Goal: Information Seeking & Learning: Learn about a topic

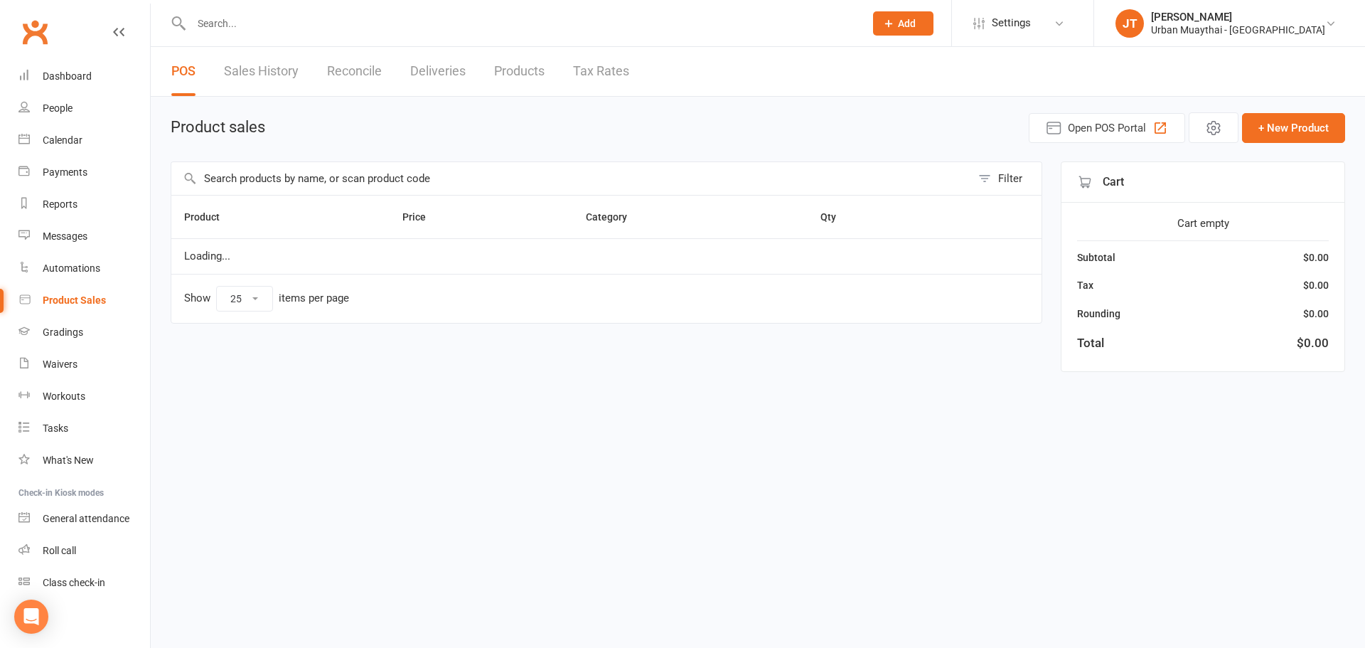
select select "25"
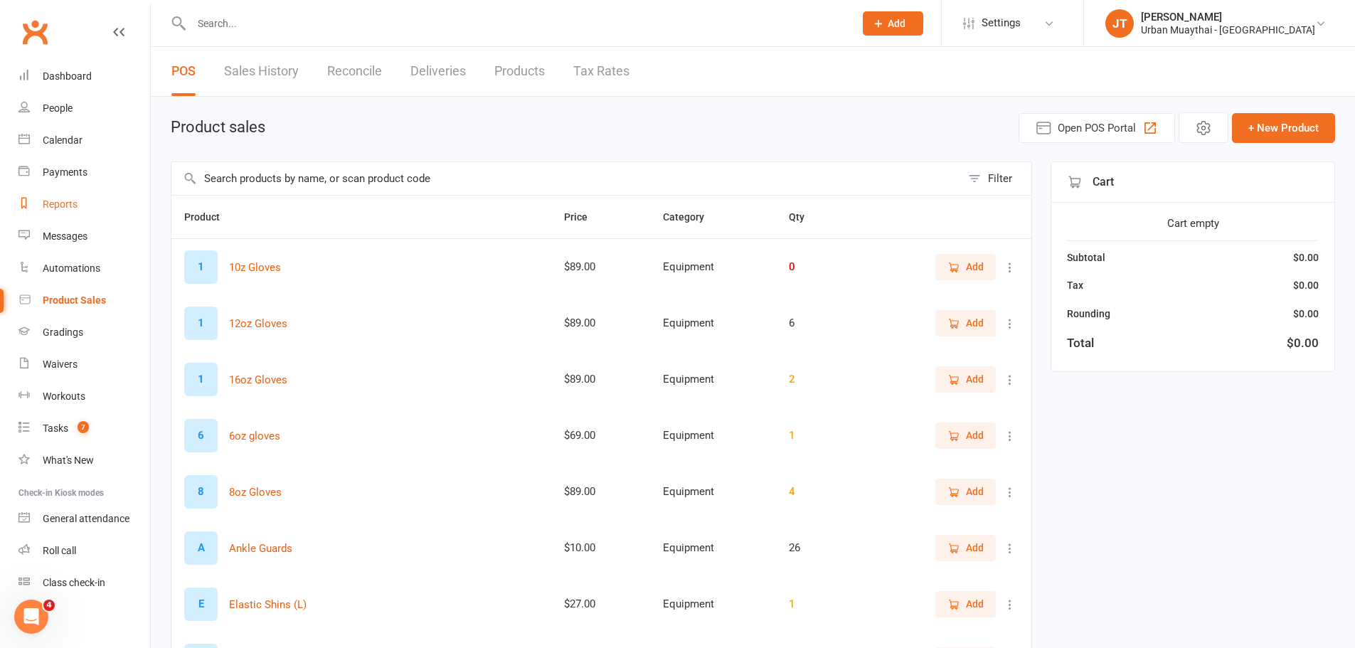
click at [94, 191] on link "Reports" at bounding box center [84, 204] width 132 height 32
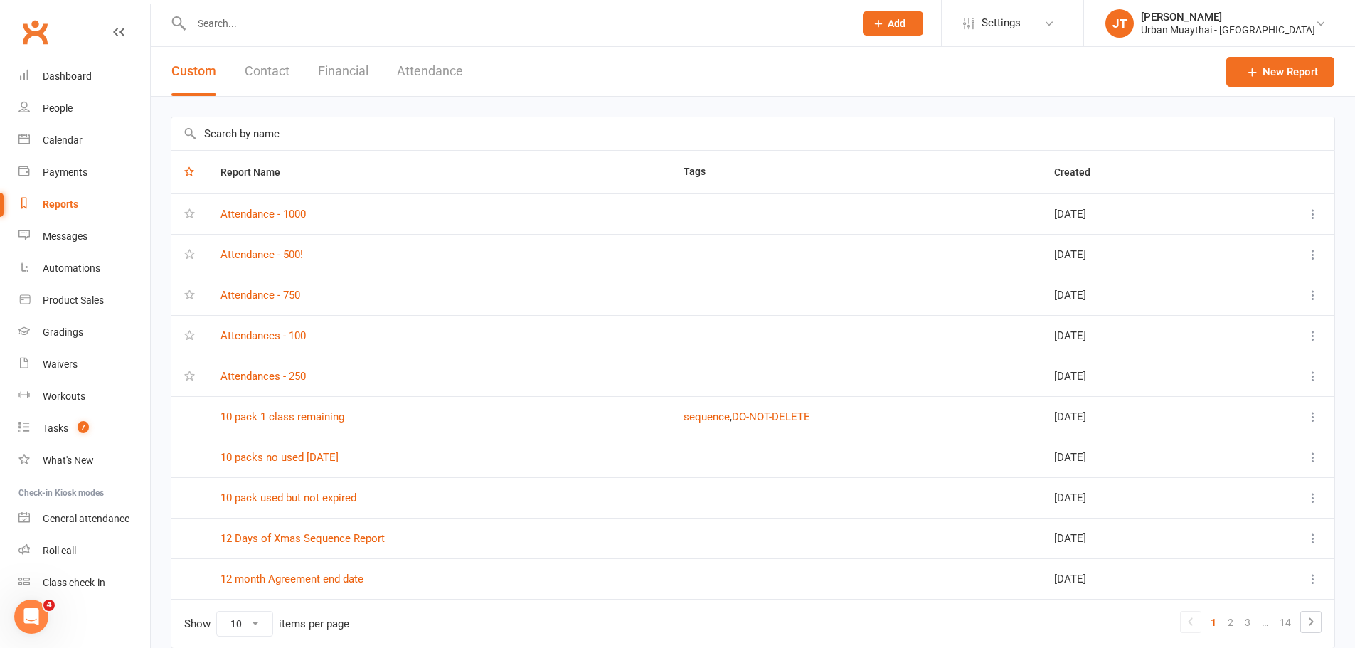
click at [353, 68] on button "Financial" at bounding box center [343, 71] width 50 height 49
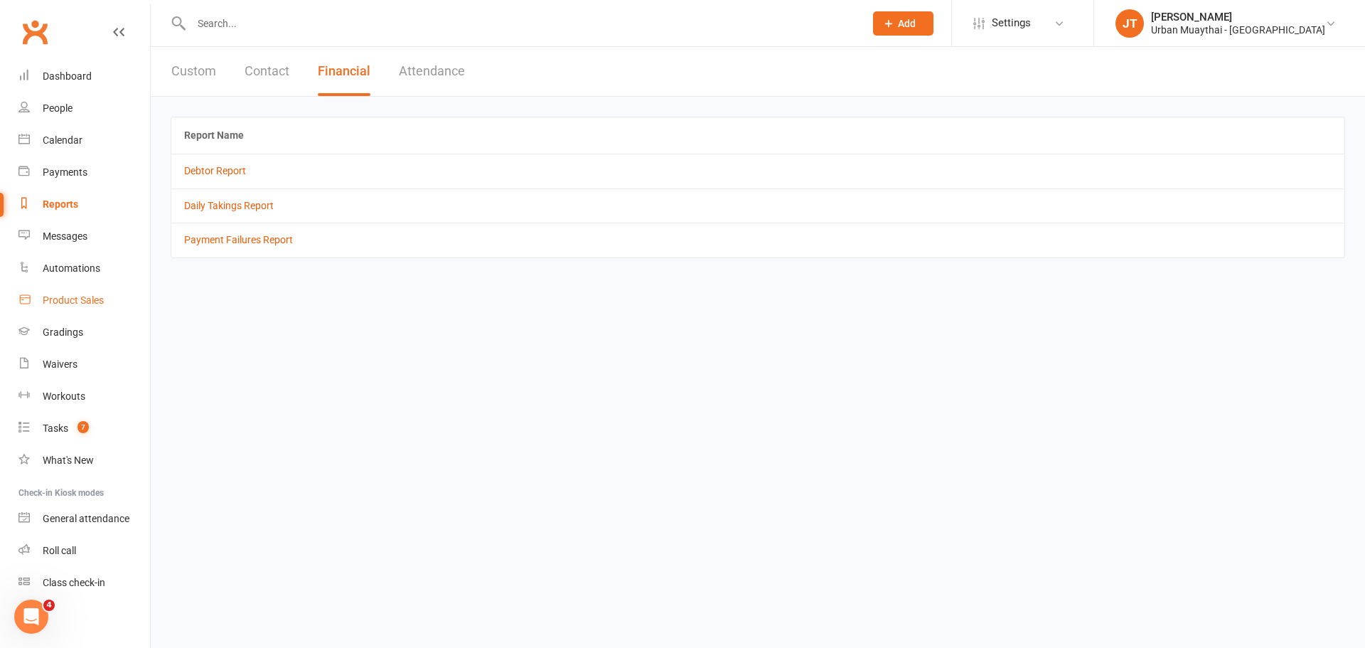
drag, startPoint x: 67, startPoint y: 292, endPoint x: 77, endPoint y: 299, distance: 11.8
click at [67, 292] on link "Product Sales" at bounding box center [84, 300] width 132 height 32
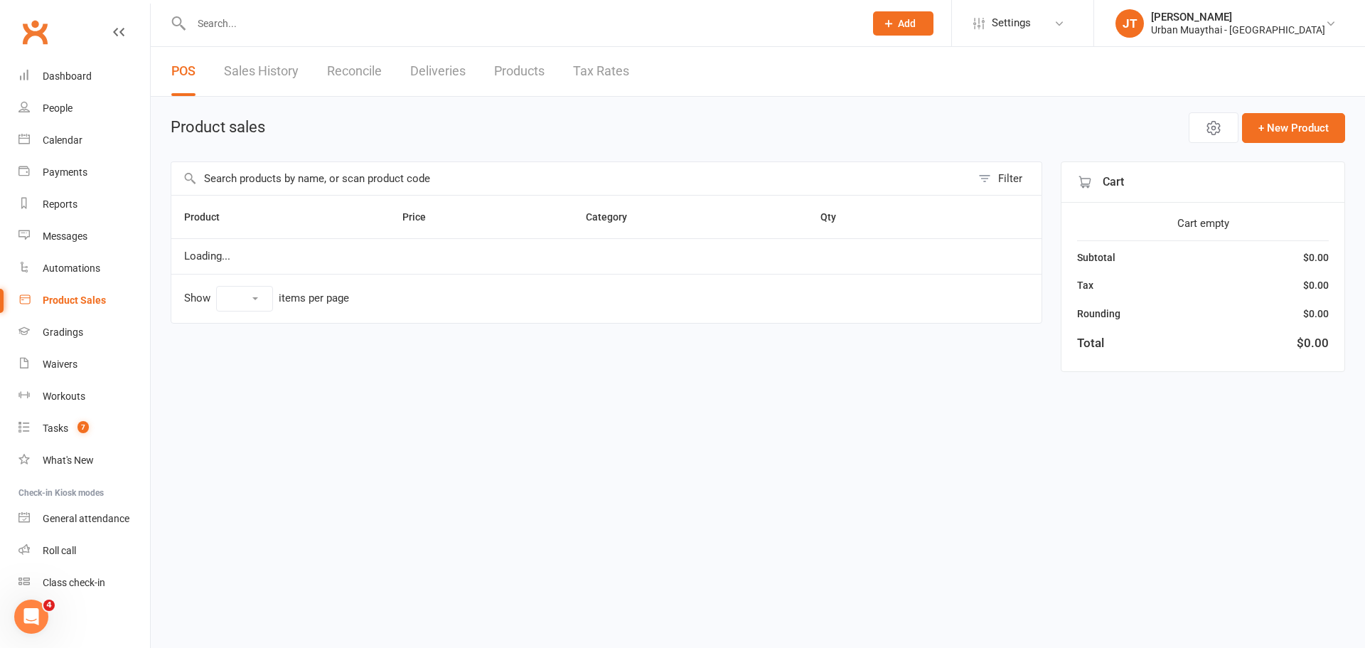
select select "25"
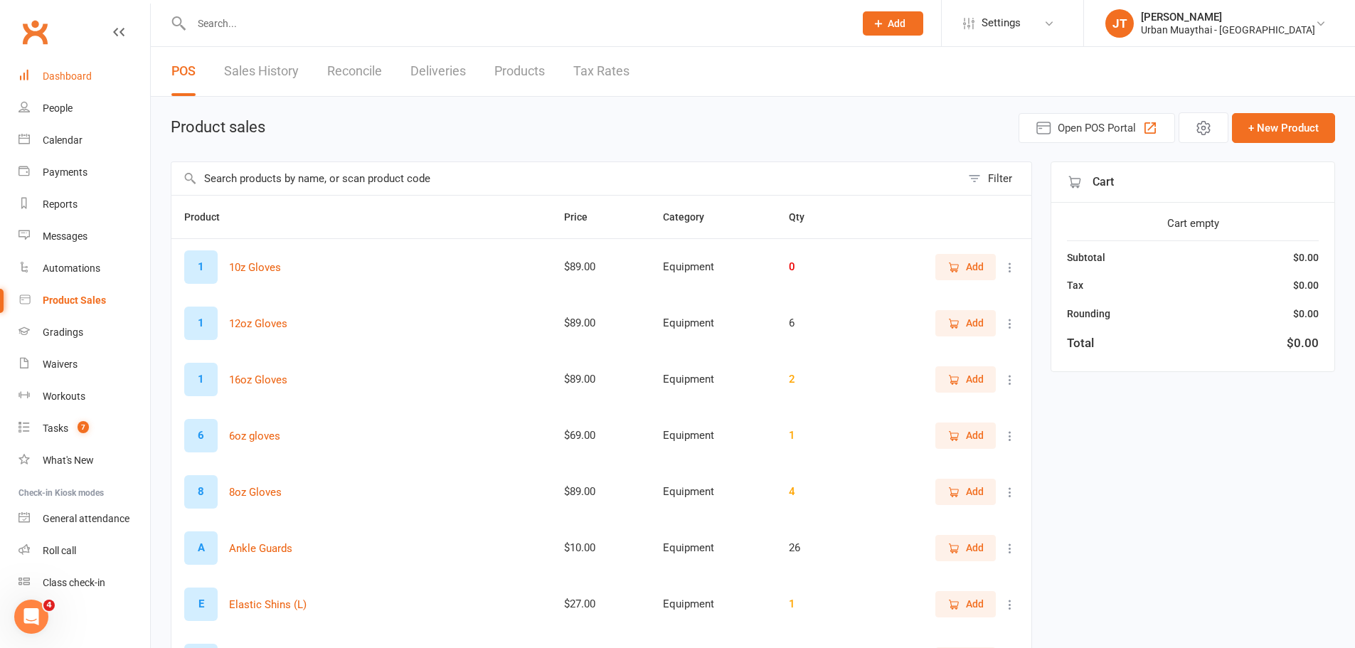
click at [36, 70] on link "Dashboard" at bounding box center [84, 76] width 132 height 32
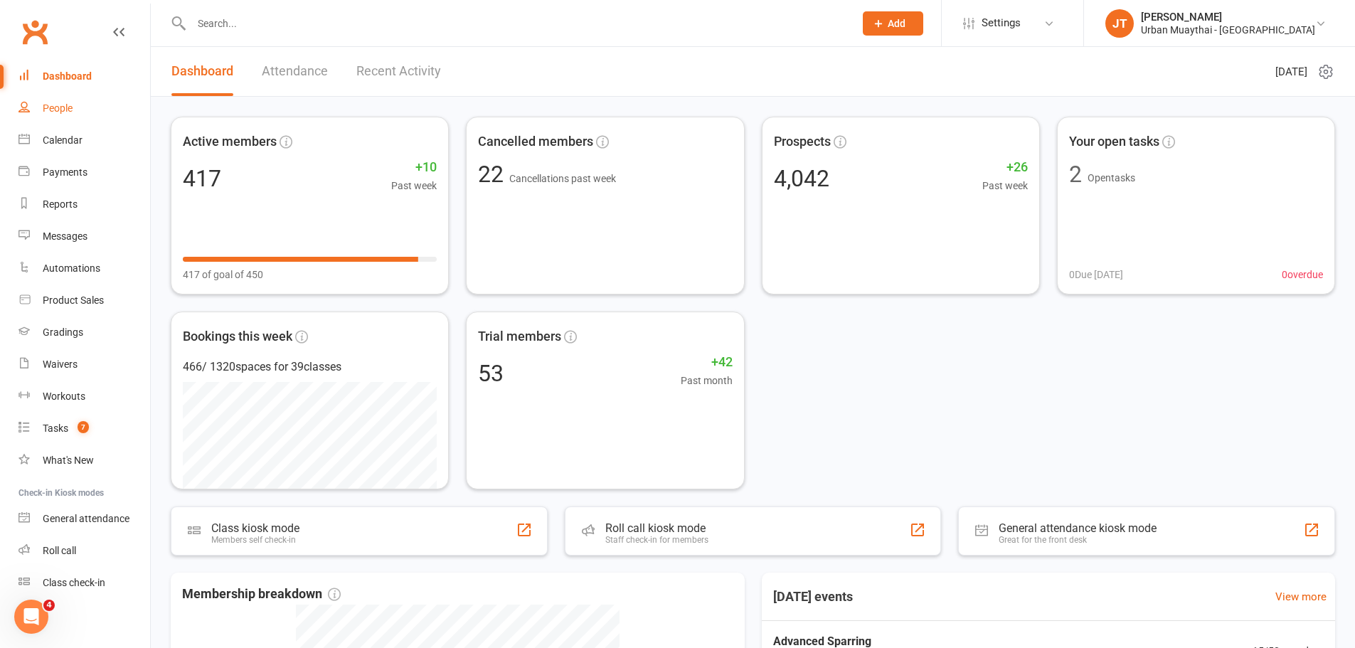
click at [102, 119] on link "People" at bounding box center [84, 108] width 132 height 32
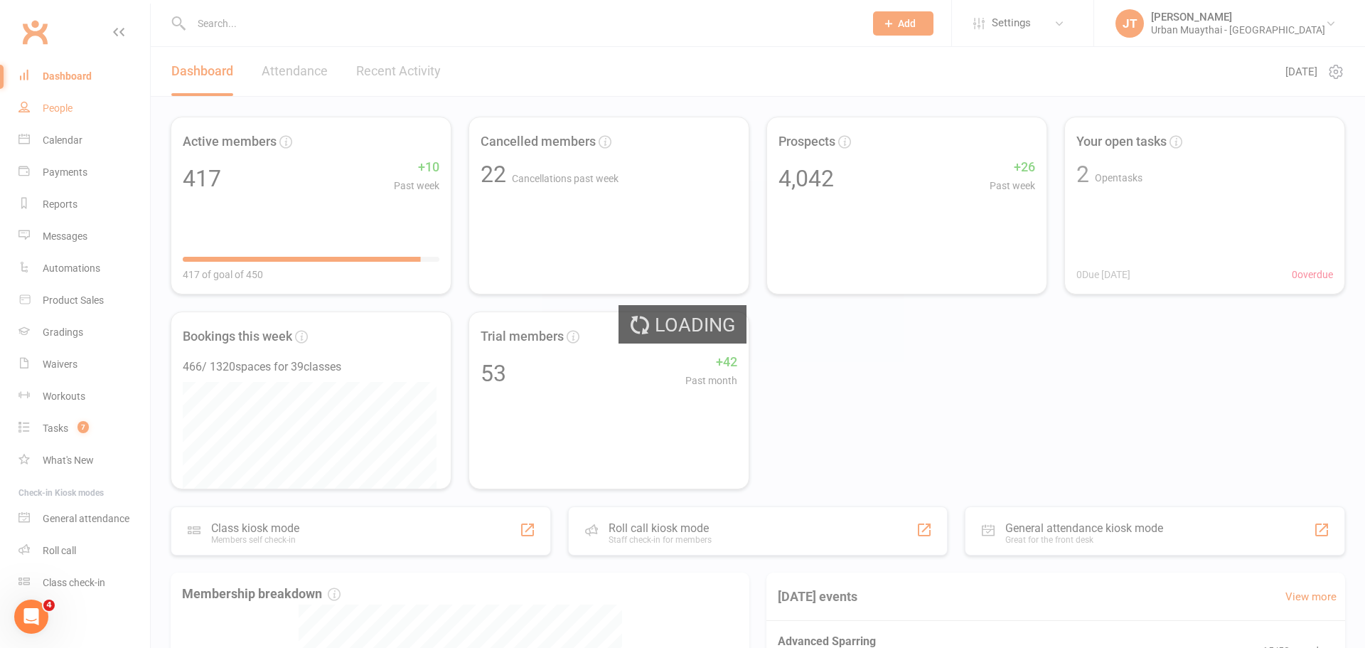
select select "100"
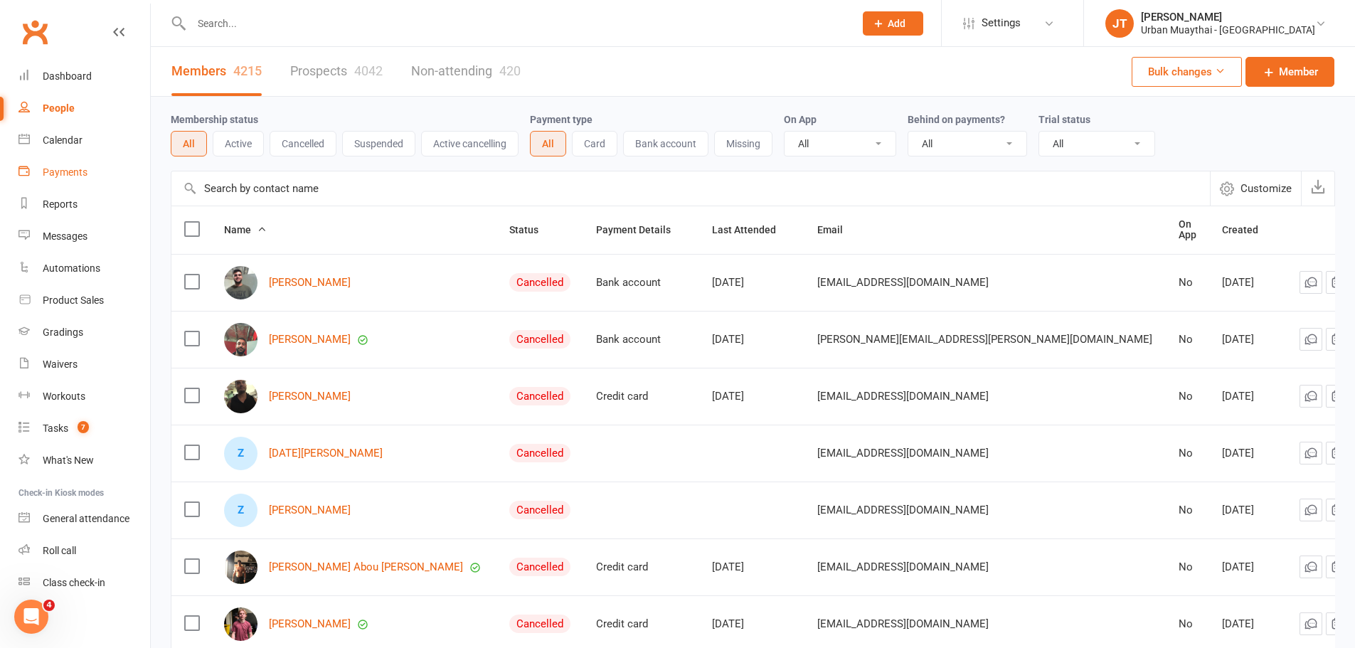
click at [93, 164] on link "Payments" at bounding box center [84, 172] width 132 height 32
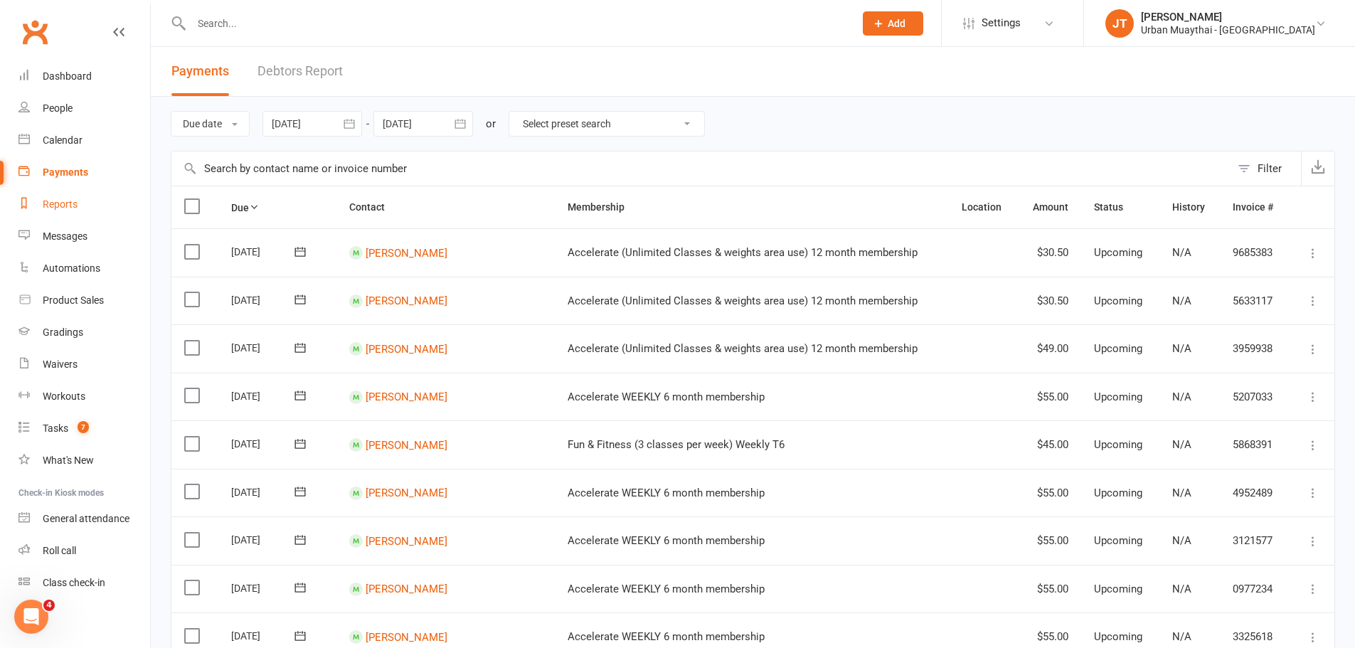
click at [74, 208] on div "Reports" at bounding box center [60, 203] width 35 height 11
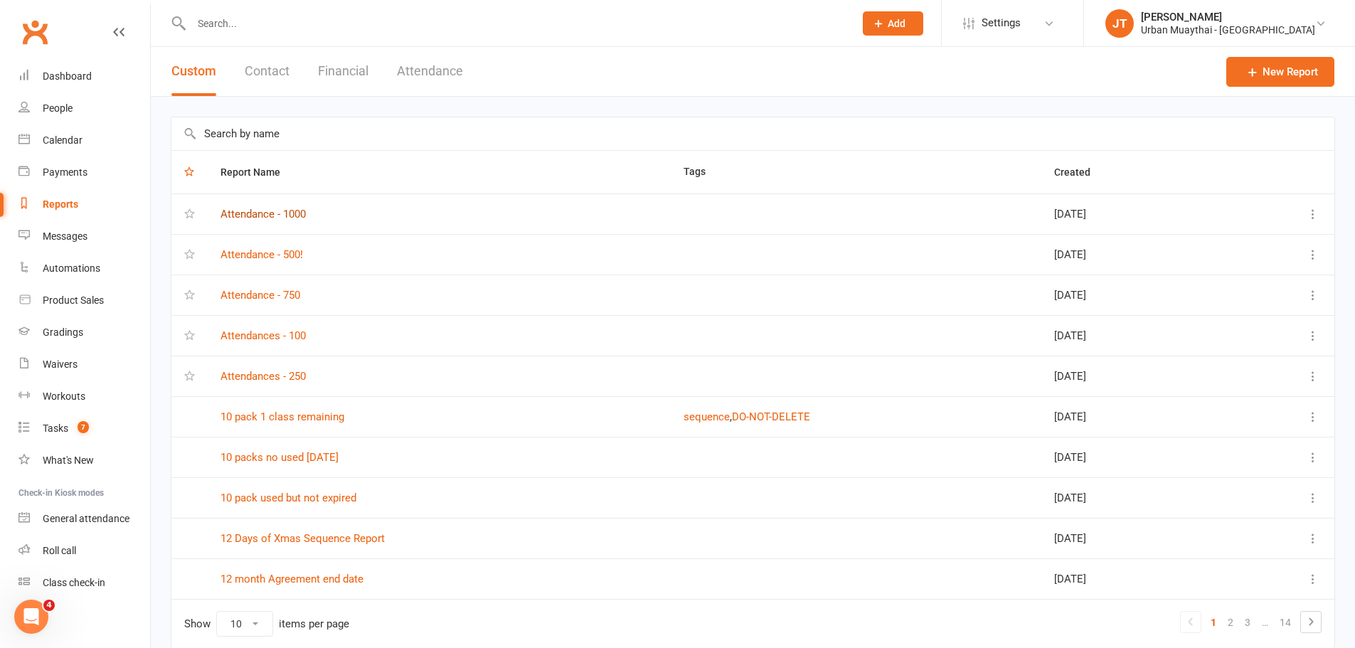
click at [285, 210] on link "Attendance - 1000" at bounding box center [262, 214] width 85 height 13
click at [289, 260] on link "Attendance - 500!" at bounding box center [261, 254] width 82 height 13
click at [284, 297] on link "Attendance - 750" at bounding box center [260, 295] width 80 height 13
click at [292, 301] on link "Attendance - 750" at bounding box center [260, 295] width 80 height 13
click at [221, 22] on input "text" at bounding box center [515, 24] width 657 height 20
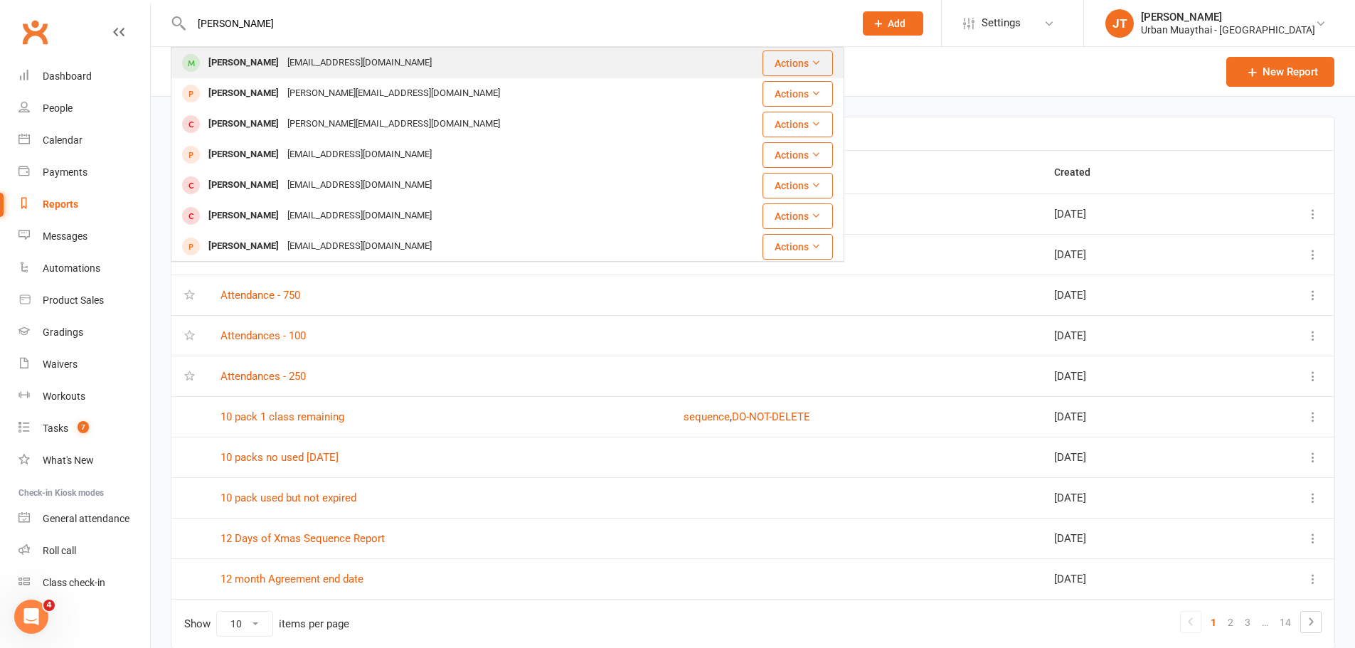
type input "[PERSON_NAME]"
click at [337, 60] on div "[EMAIL_ADDRESS][DOMAIN_NAME]" at bounding box center [359, 63] width 153 height 21
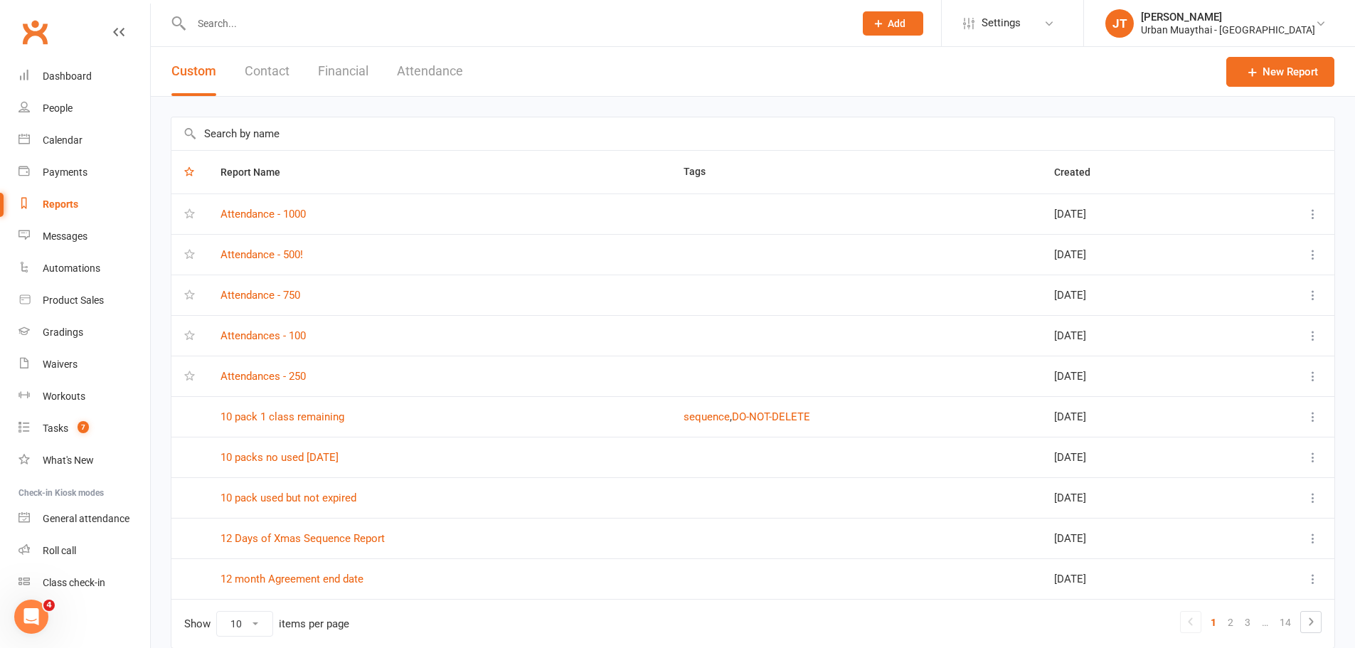
click at [316, 76] on div "Custom Contact Financial Attendance" at bounding box center [317, 71] width 333 height 49
click at [338, 76] on button "Financial" at bounding box center [343, 71] width 50 height 49
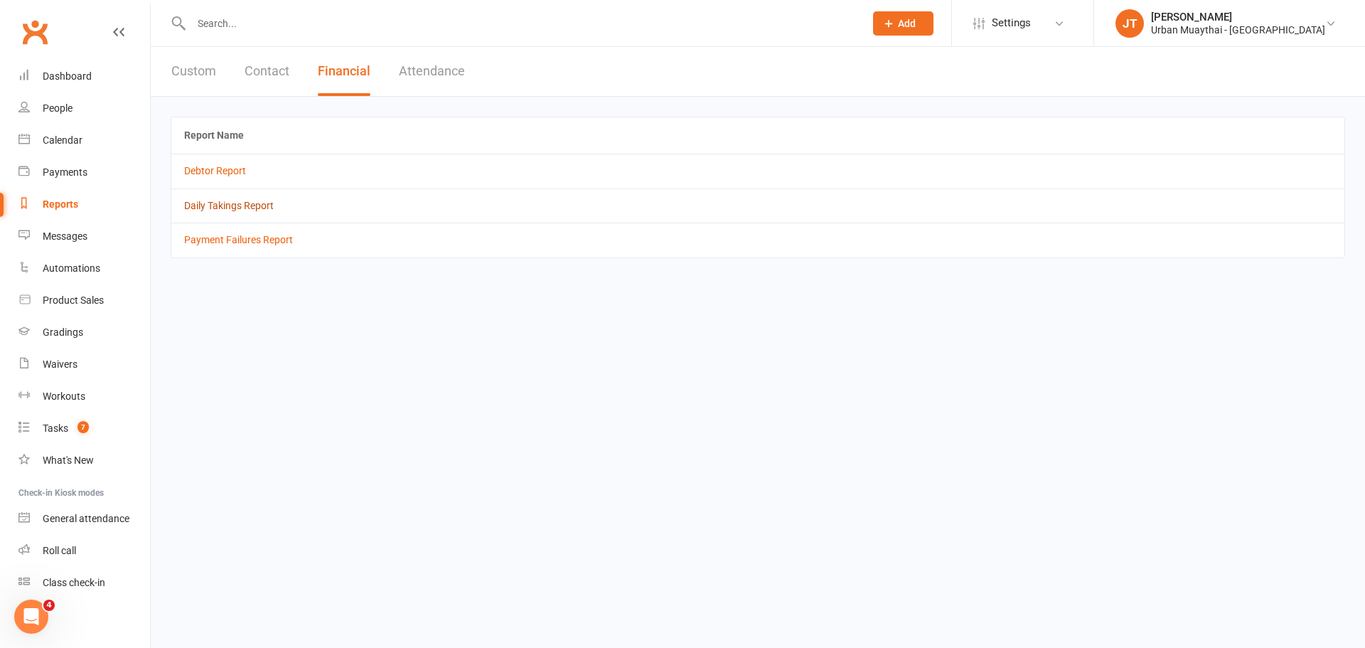
click at [250, 207] on link "Daily Takings Report" at bounding box center [229, 205] width 90 height 11
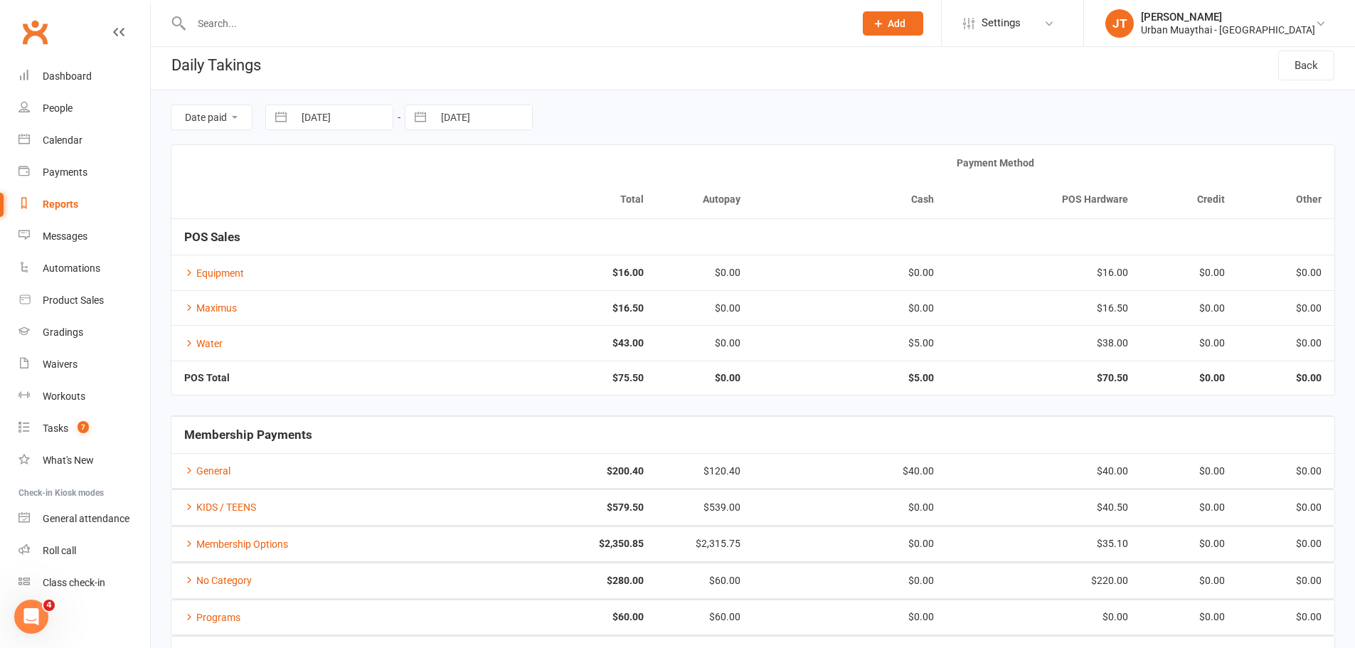
scroll to position [1, 0]
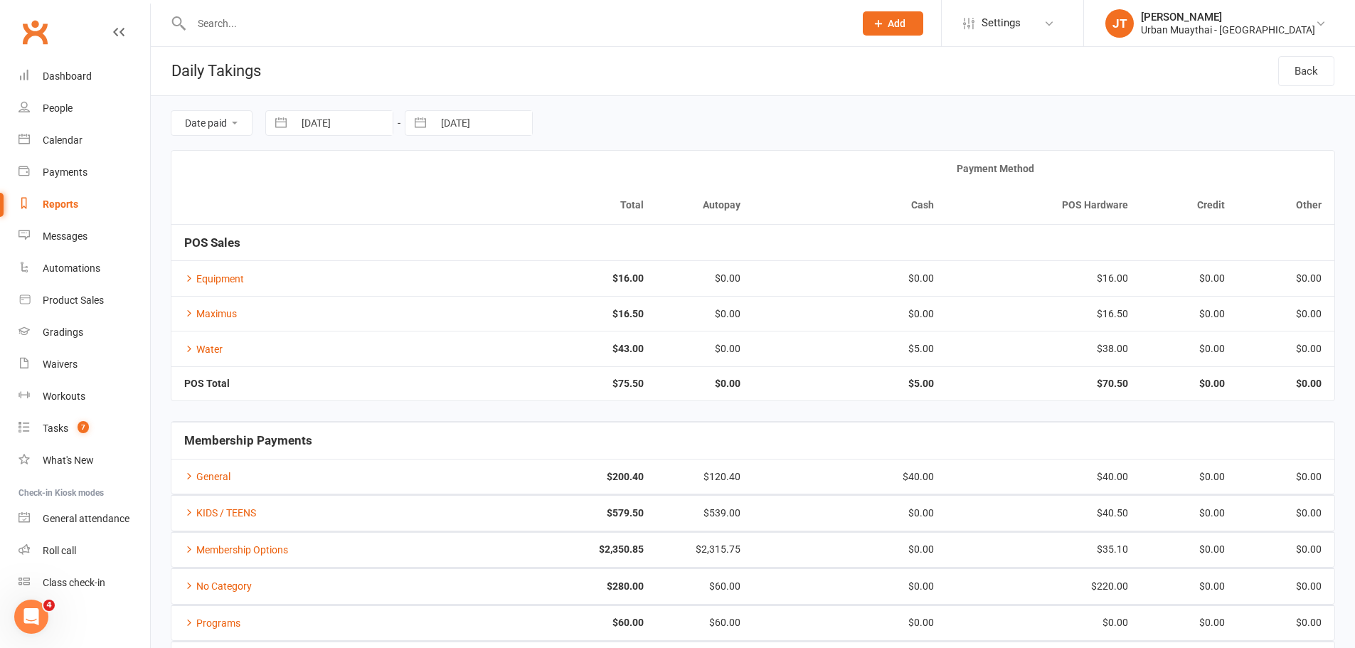
click at [774, 88] on header "Daily Takings Back" at bounding box center [753, 71] width 1204 height 50
click at [64, 206] on div "Reports" at bounding box center [61, 203] width 36 height 11
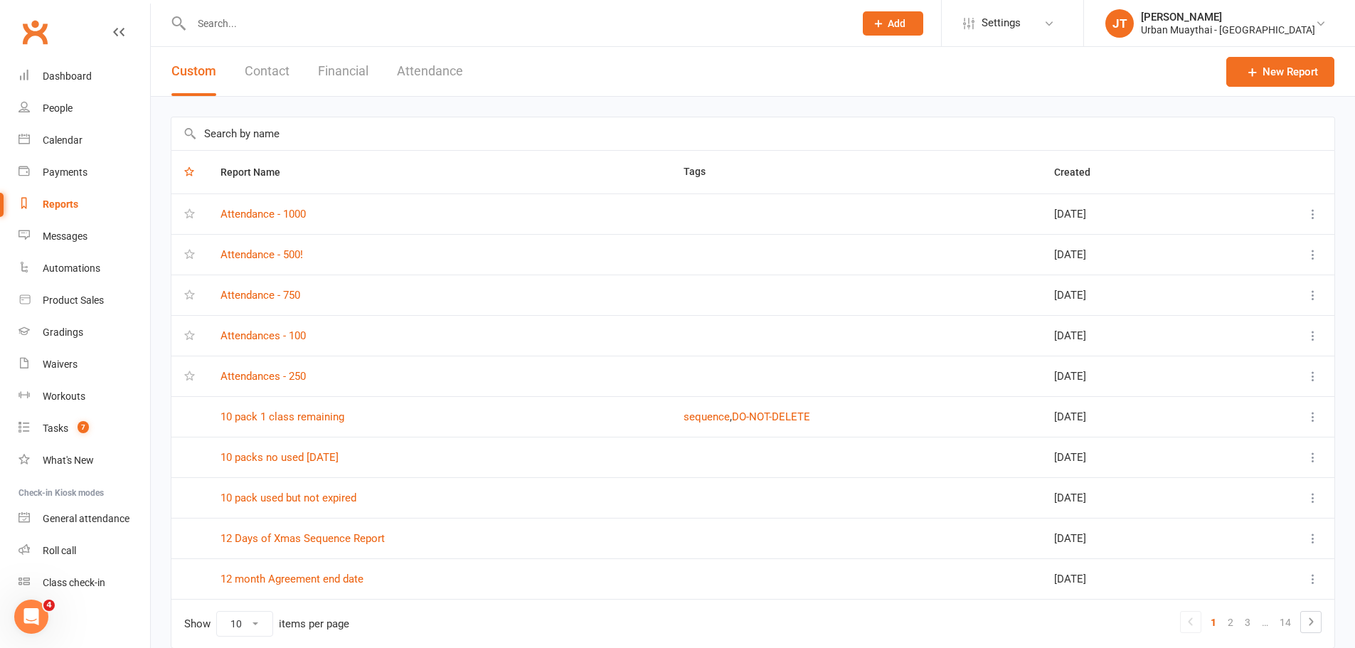
scroll to position [4, 0]
click at [352, 70] on button "Financial" at bounding box center [343, 71] width 50 height 49
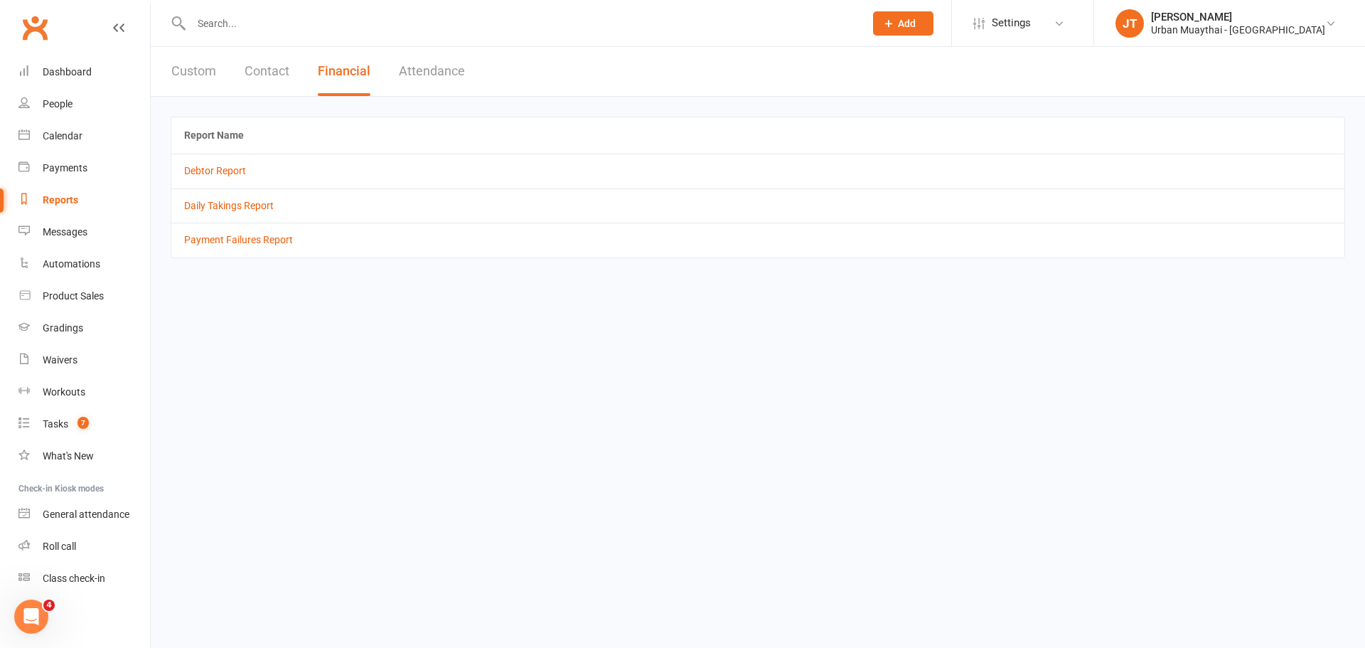
click at [238, 198] on td "Daily Takings Report" at bounding box center [757, 205] width 1173 height 34
click at [238, 201] on link "Daily Takings Report" at bounding box center [229, 205] width 90 height 11
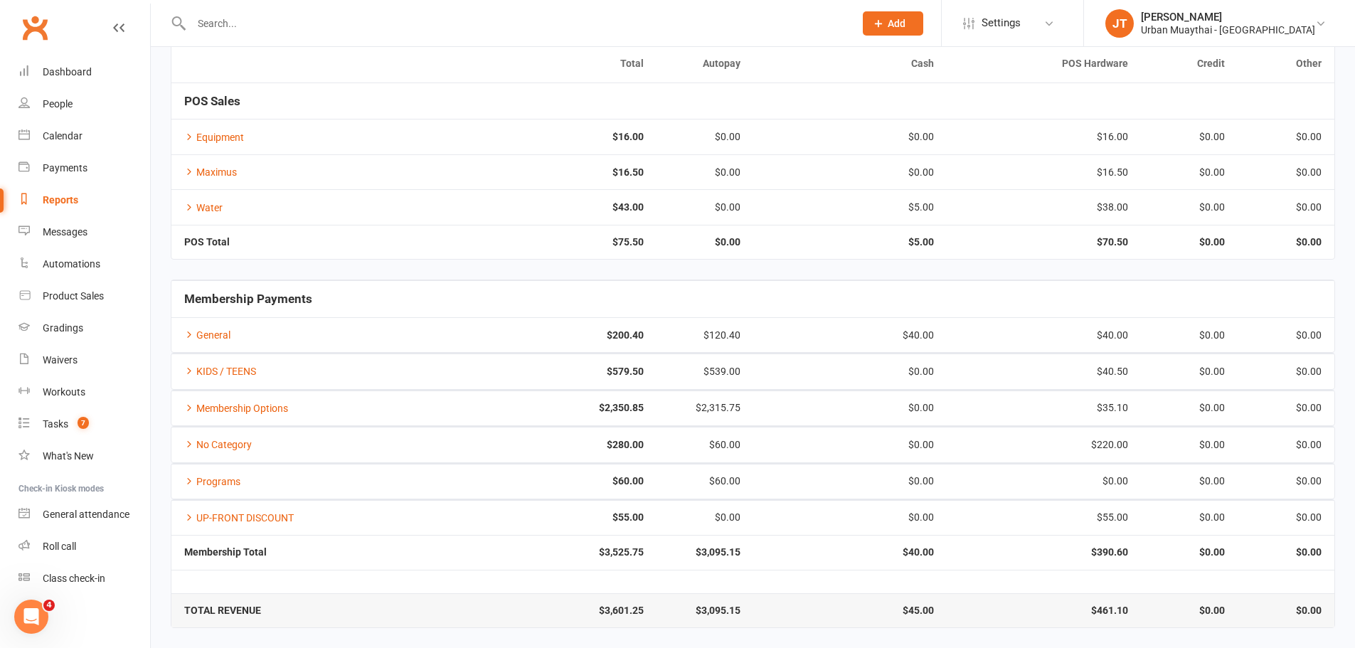
scroll to position [143, 0]
